Goal: Download file/media

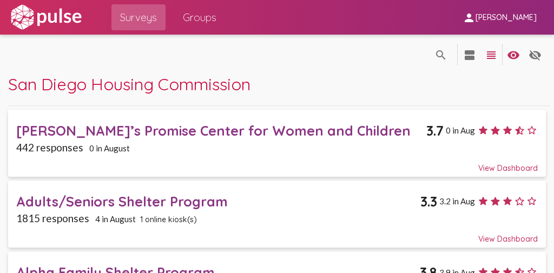
click at [138, 15] on span "Surveys" at bounding box center [138, 17] width 37 height 19
click at [298, 124] on div "[PERSON_NAME]’s Promise Center for Women and Children" at bounding box center [221, 130] width 410 height 17
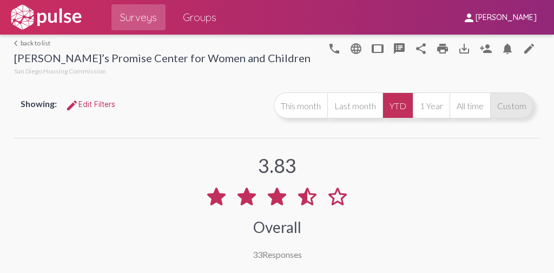
click at [511, 106] on button "Custom" at bounding box center [511, 105] width 43 height 26
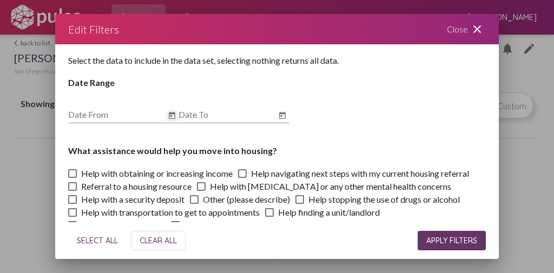
click at [172, 116] on icon "Open calendar" at bounding box center [172, 115] width 6 height 7
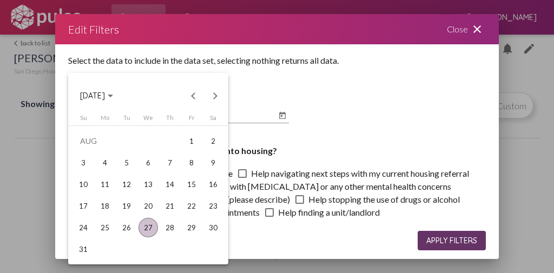
click at [113, 96] on div "Choose month and year" at bounding box center [110, 96] width 5 height 3
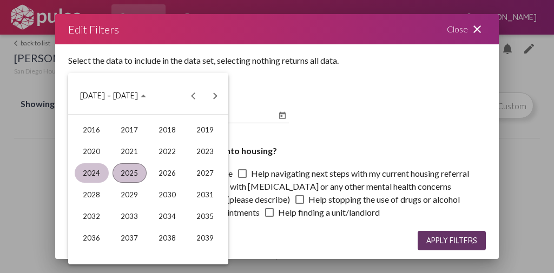
click at [94, 172] on div "2024" at bounding box center [92, 172] width 34 height 19
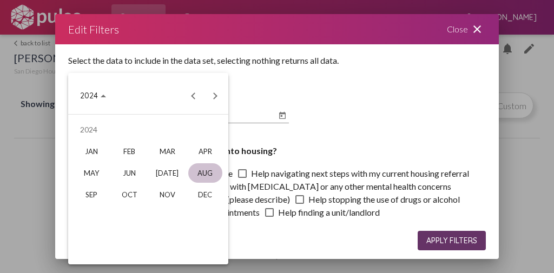
click at [207, 172] on div "AUG" at bounding box center [205, 172] width 34 height 19
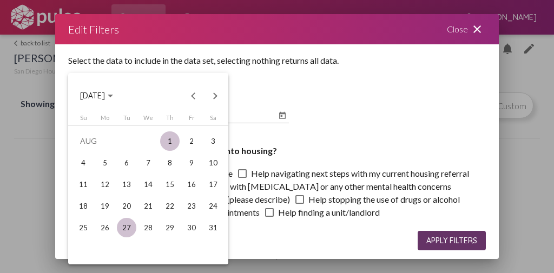
click at [173, 142] on div "1" at bounding box center [169, 140] width 19 height 19
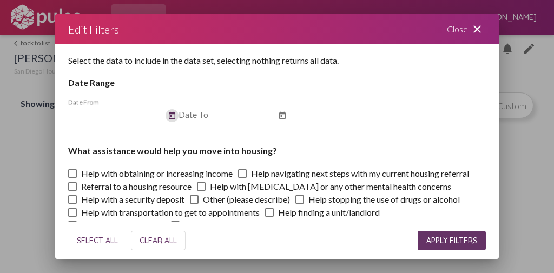
type input "[DATE]"
click at [283, 117] on icon "Open calendar" at bounding box center [282, 115] width 9 height 13
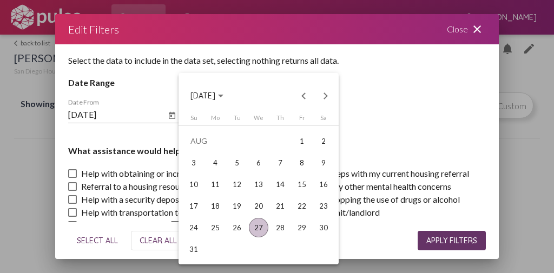
click at [259, 229] on div "27" at bounding box center [258, 227] width 19 height 19
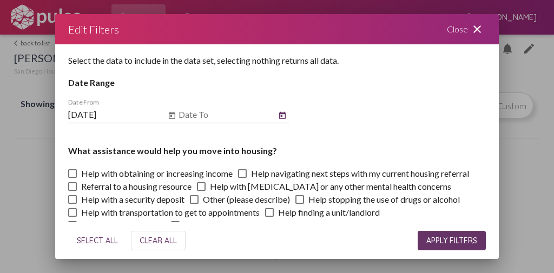
type input "[DATE]"
click at [440, 239] on span "APPLY FILTERS" at bounding box center [451, 241] width 51 height 10
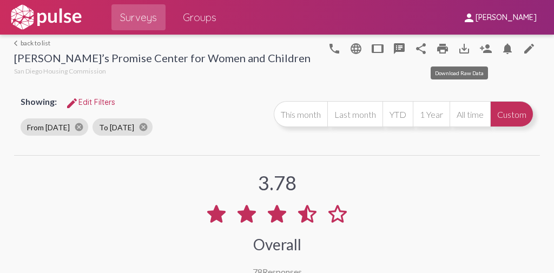
click at [459, 49] on mat-icon "save_alt" at bounding box center [463, 48] width 13 height 13
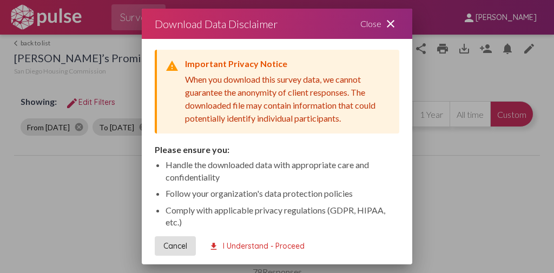
scroll to position [76, 0]
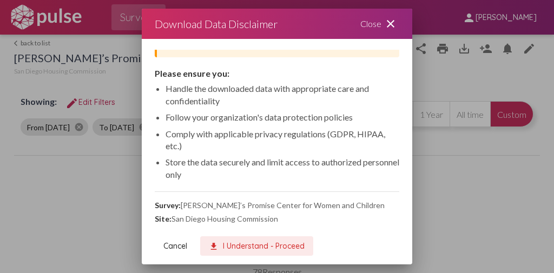
click at [246, 244] on span "download I Understand - Proceed" at bounding box center [257, 246] width 96 height 10
